Goal: Task Accomplishment & Management: Complete application form

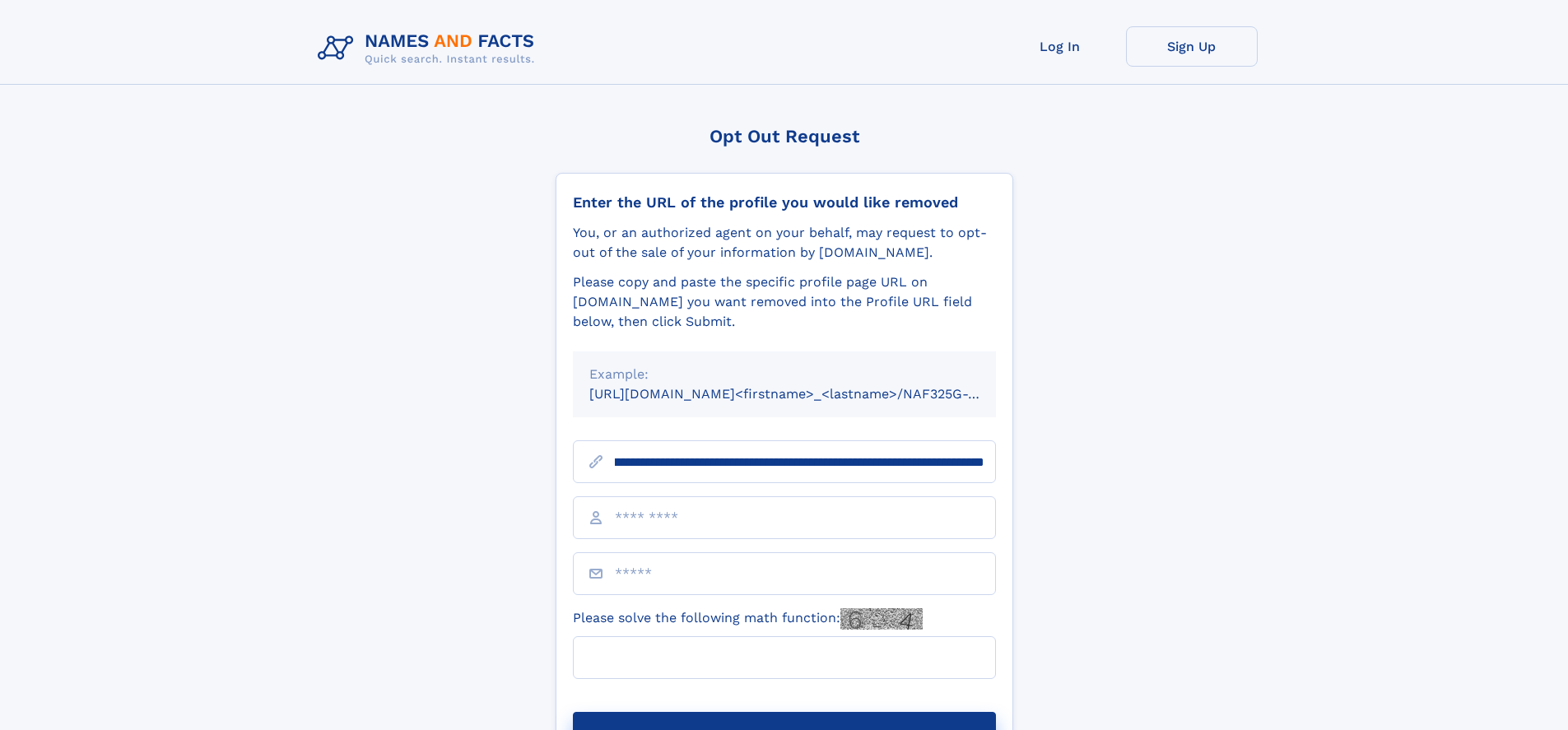
scroll to position [0, 228]
type input "**********"
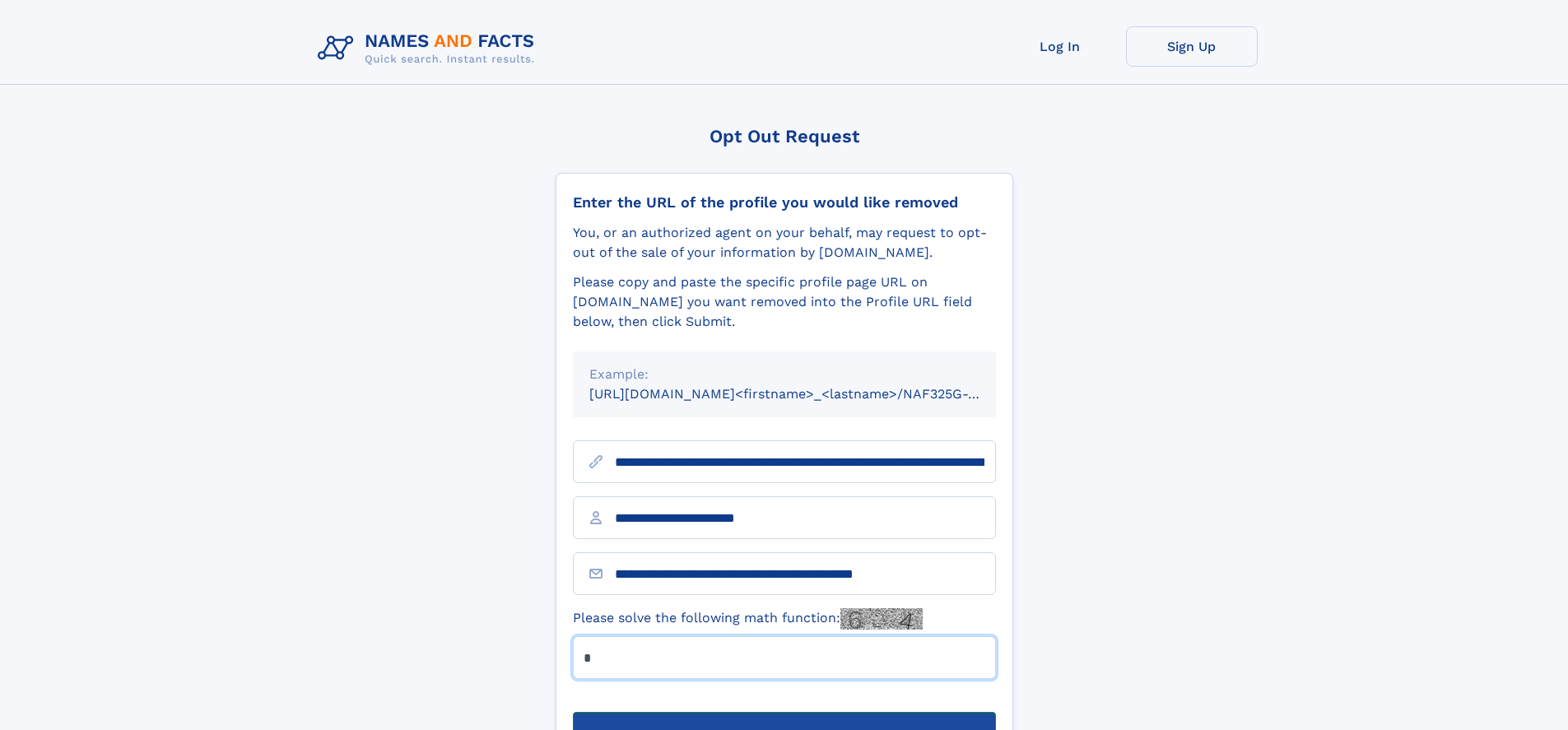
type input "*"
click at [784, 712] on button "Submit Opt Out Request" at bounding box center [784, 738] width 423 height 53
